Goal: Find specific page/section: Find specific page/section

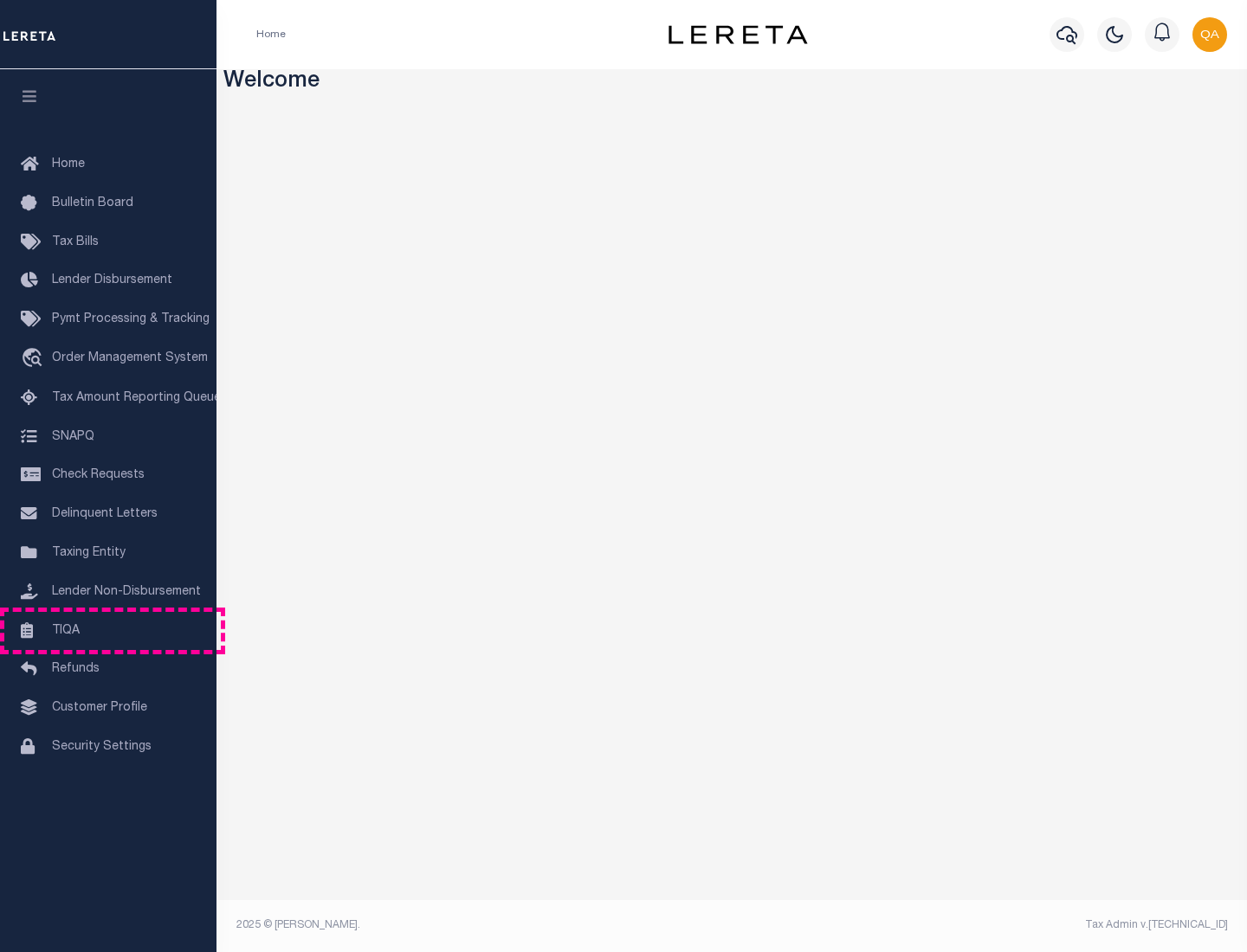
click at [108, 630] on link "TIQA" at bounding box center [108, 630] width 217 height 39
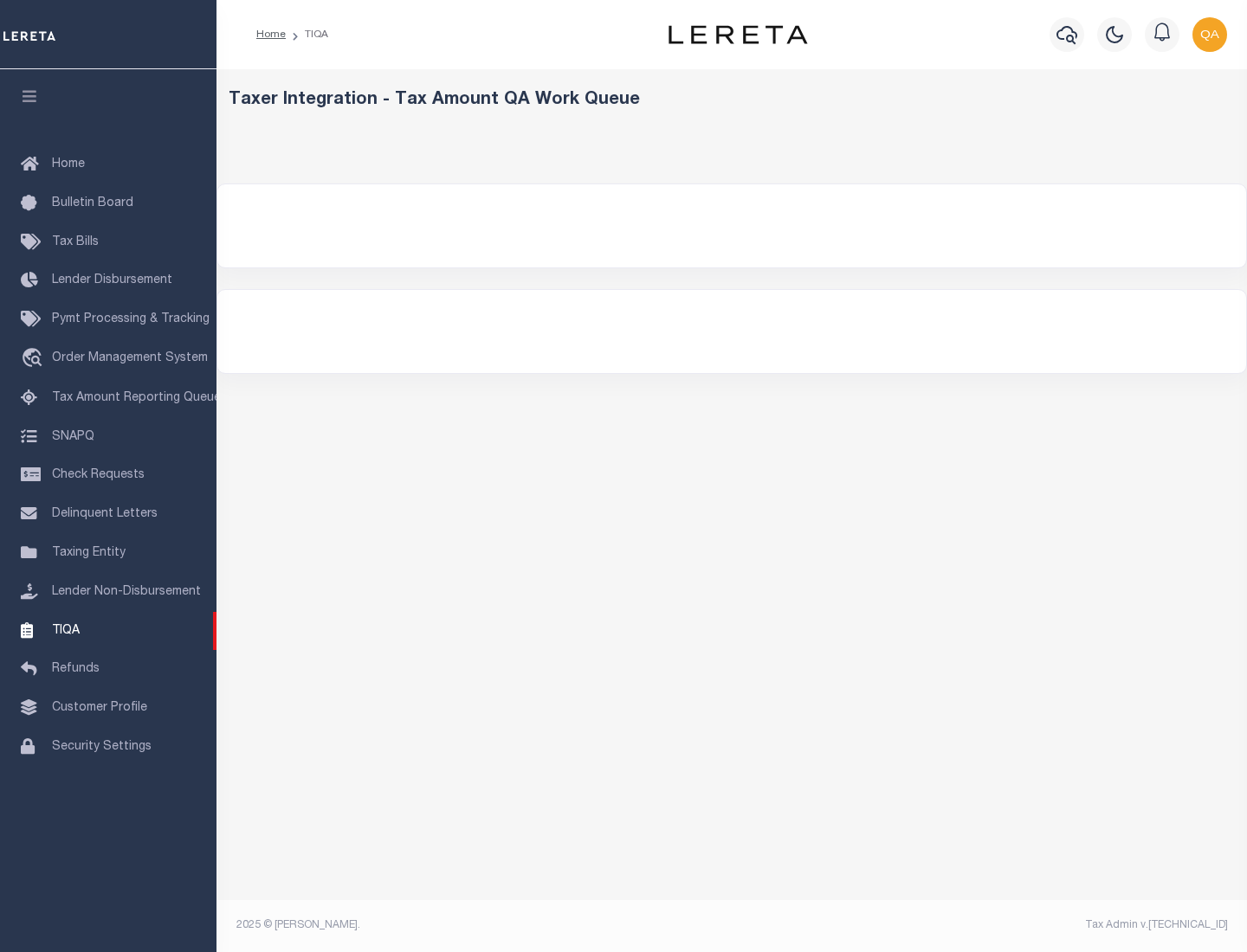
select select "200"
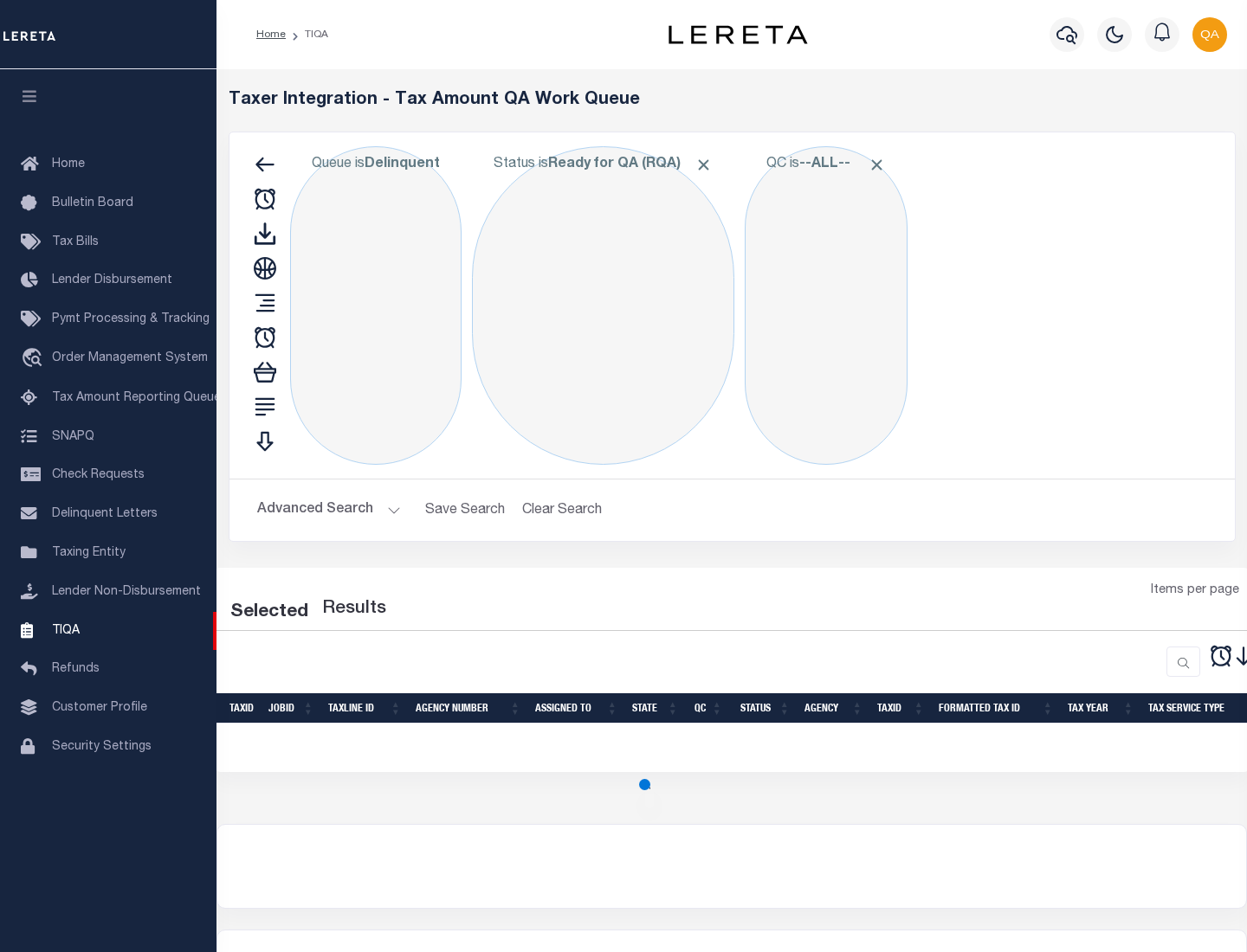
select select "200"
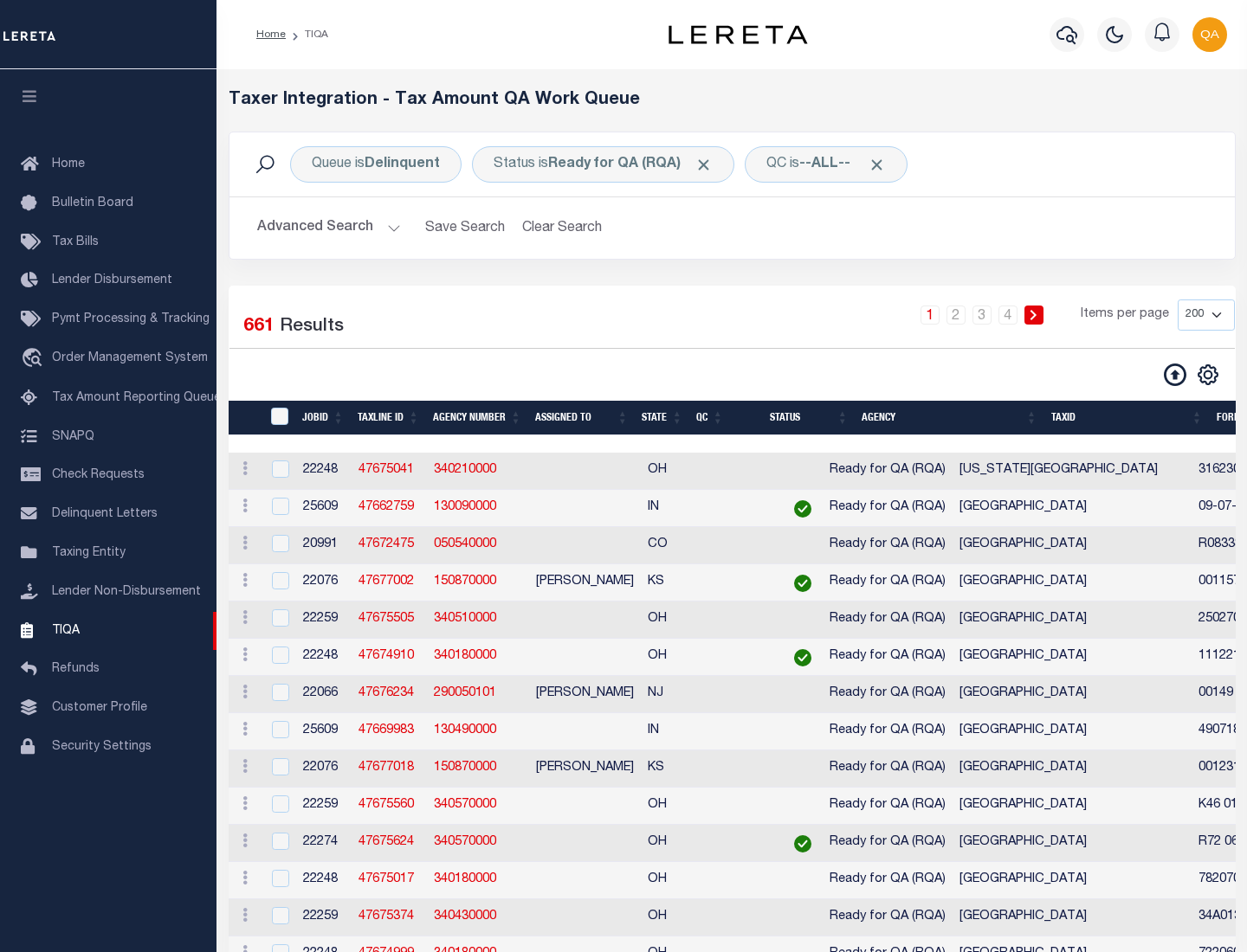
click at [709, 164] on span "Click to Remove" at bounding box center [704, 164] width 18 height 18
